Goal: Find specific page/section: Find specific page/section

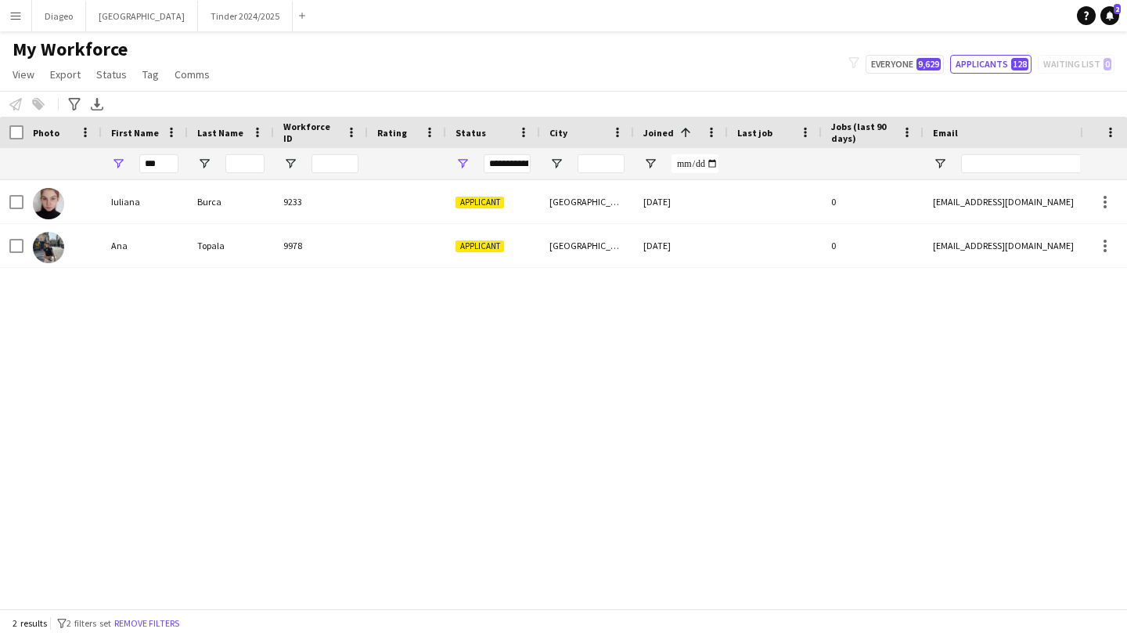
click at [14, 24] on button "Menu" at bounding box center [15, 15] width 31 height 31
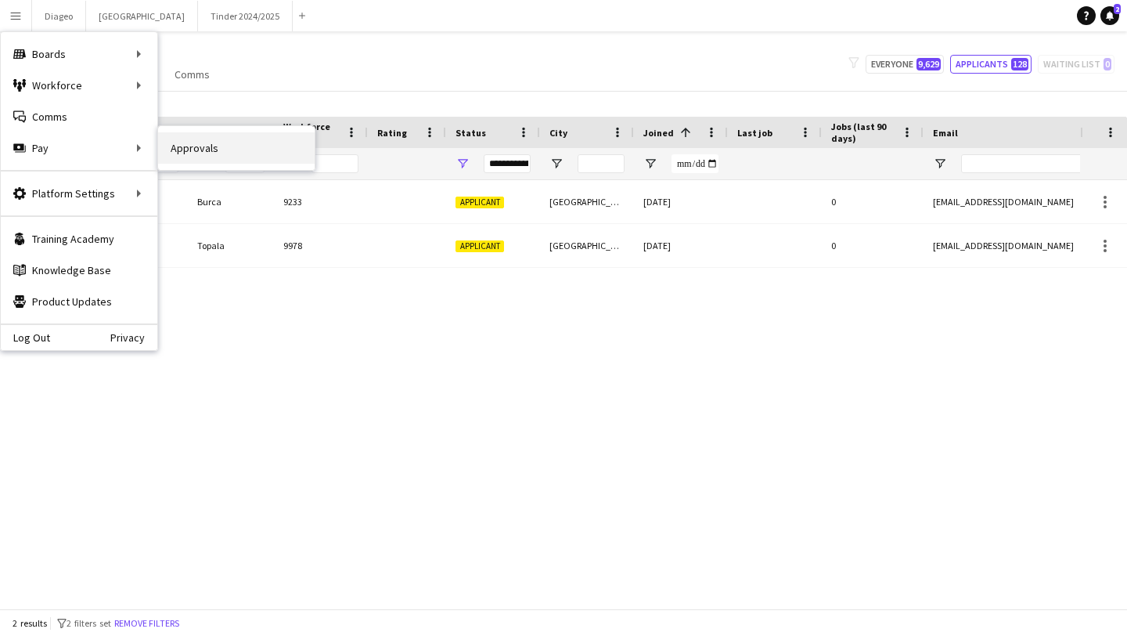
click at [200, 159] on link "Approvals" at bounding box center [236, 147] width 157 height 31
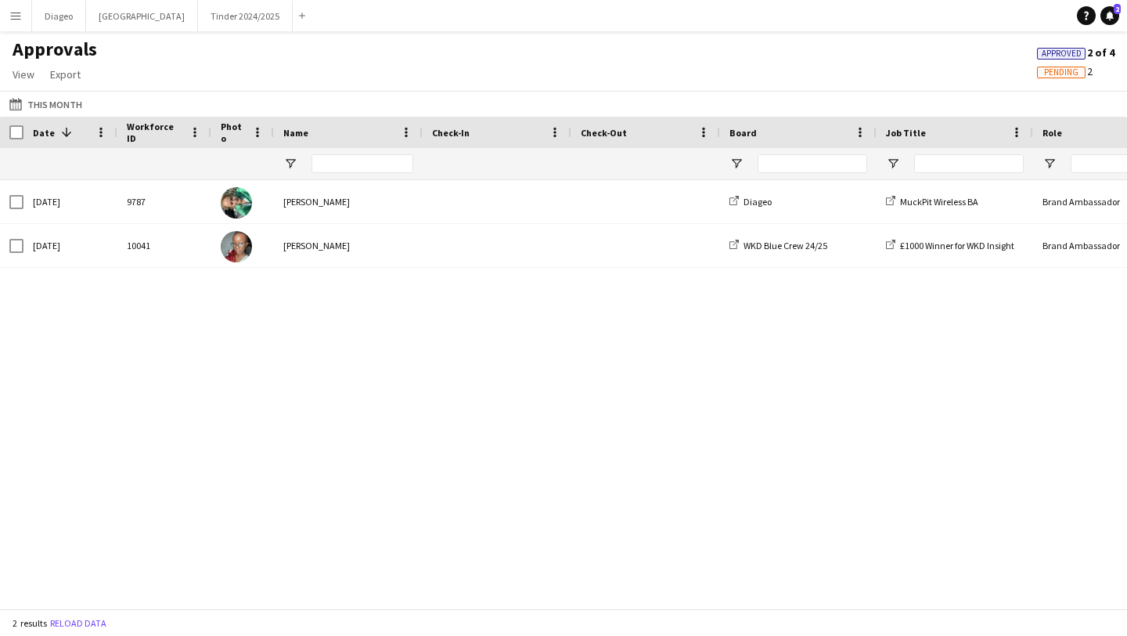
click at [13, 21] on app-icon "Menu" at bounding box center [15, 15] width 13 height 13
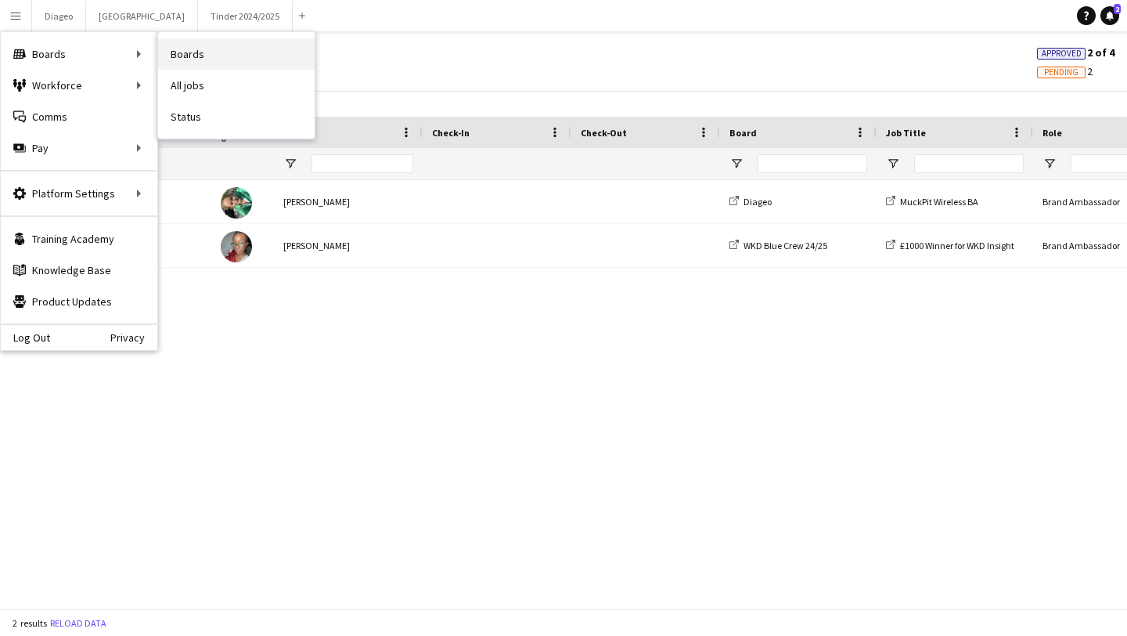
click at [175, 56] on link "Boards" at bounding box center [236, 53] width 157 height 31
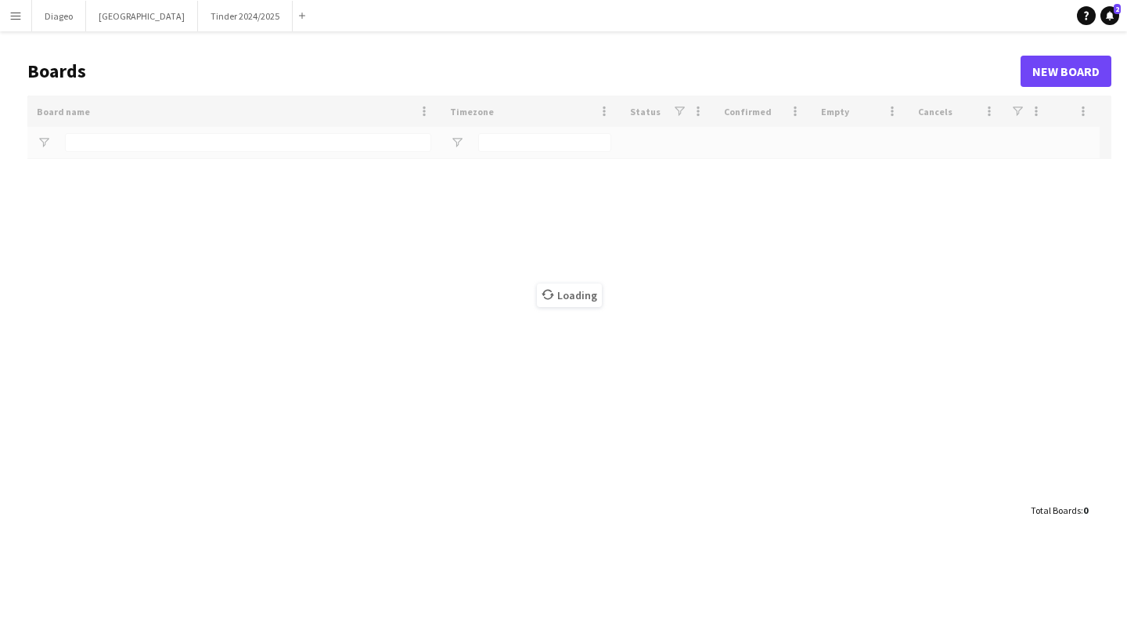
type input "******"
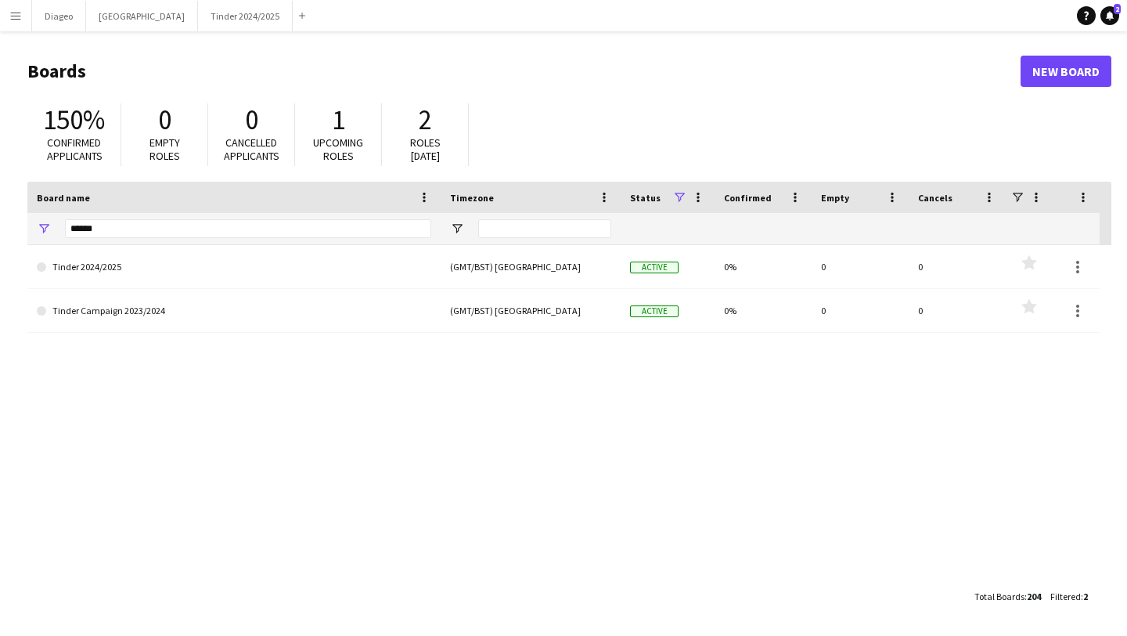
click at [27, 16] on button "Menu" at bounding box center [15, 15] width 31 height 31
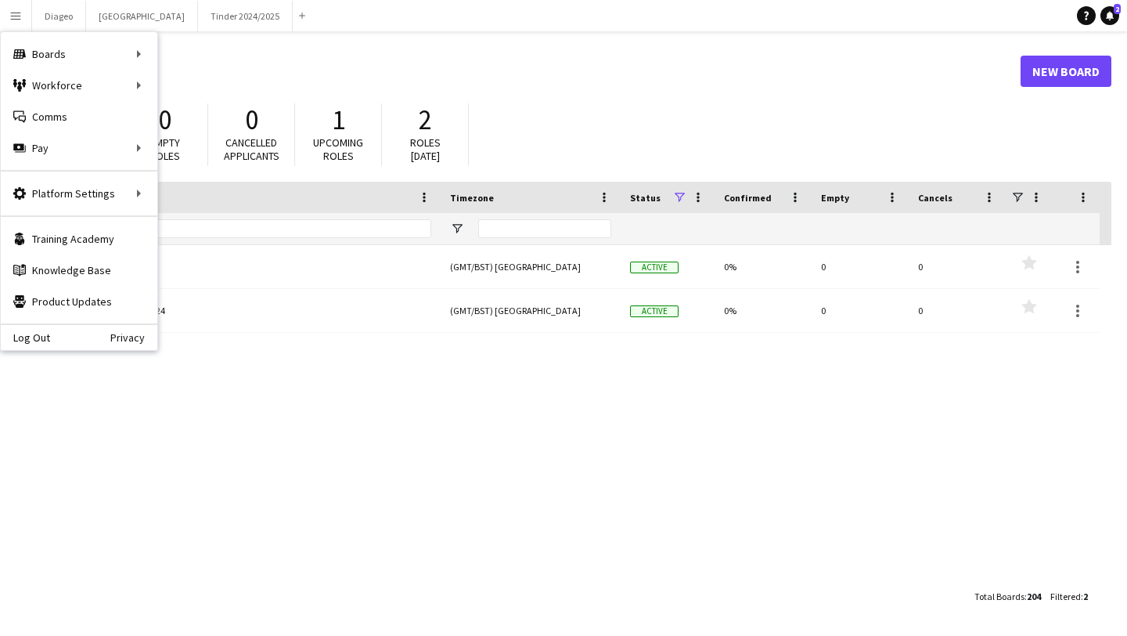
click at [595, 84] on header "Boards New Board" at bounding box center [569, 71] width 1084 height 49
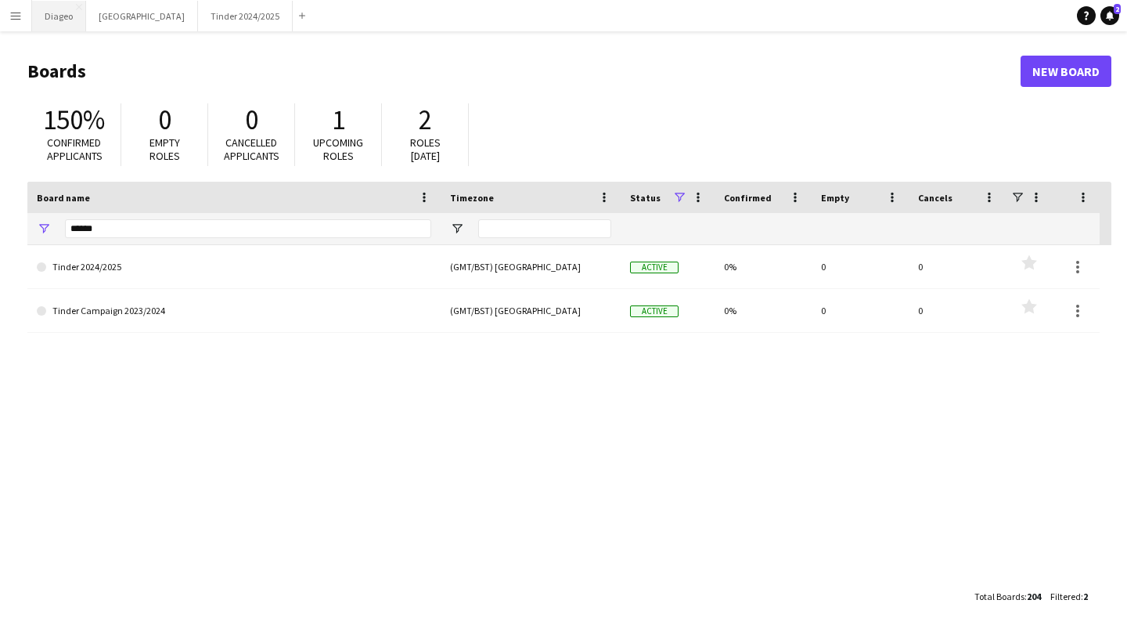
click at [67, 9] on button "Diageo Close" at bounding box center [59, 16] width 54 height 31
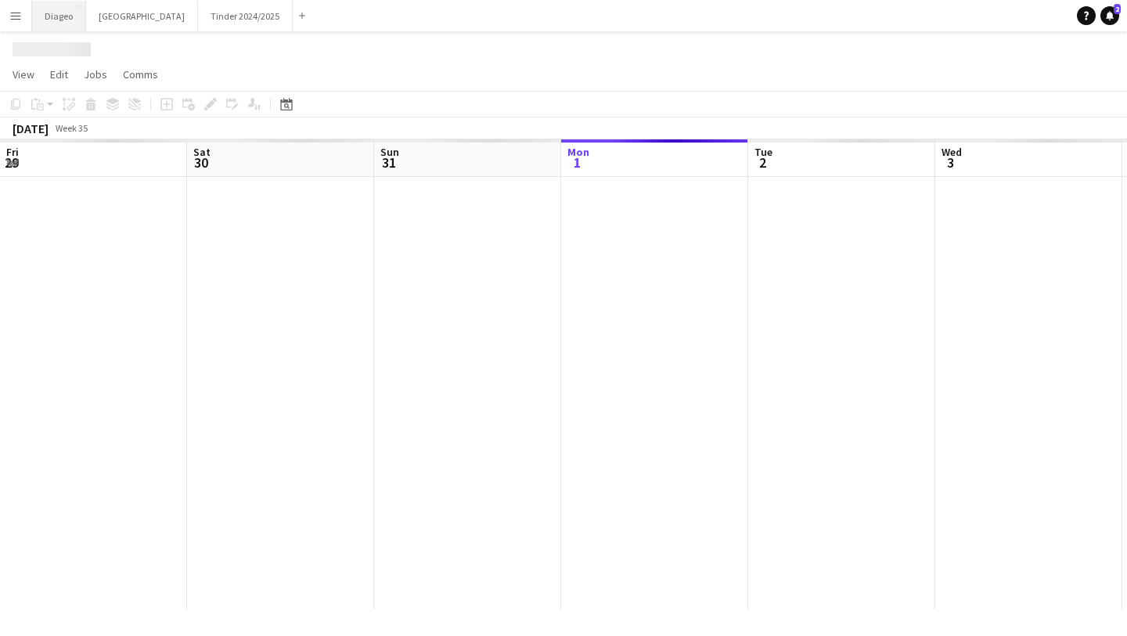
scroll to position [0, 374]
